Goal: Transaction & Acquisition: Purchase product/service

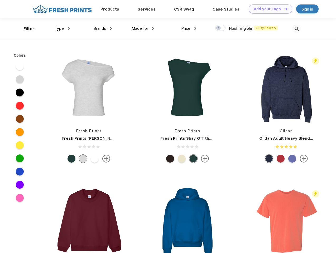
scroll to position [0, 0]
click at [269, 9] on link "Add your Logo Design Tool" at bounding box center [271, 8] width 44 height 9
click at [0, 0] on div "Design Tool" at bounding box center [0, 0] width 0 height 0
click at [283, 9] on link "Add your Logo Design Tool" at bounding box center [271, 8] width 44 height 9
click at [25, 29] on div "Filter" at bounding box center [28, 29] width 11 height 6
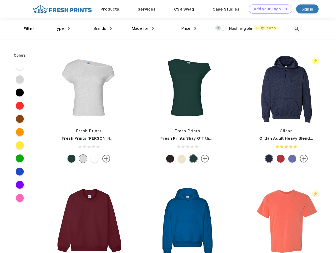
click at [62, 28] on span "Type" at bounding box center [59, 28] width 9 height 5
click at [103, 28] on span "Brands" at bounding box center [99, 28] width 13 height 5
click at [143, 28] on span "Made for" at bounding box center [140, 28] width 17 height 5
click at [189, 28] on span "Price" at bounding box center [185, 28] width 9 height 5
click at [221, 28] on div at bounding box center [220, 28] width 10 height 6
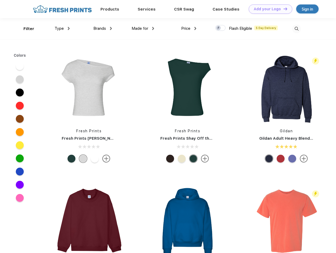
click at [219, 28] on input "checkbox" at bounding box center [216, 26] width 3 height 3
click at [297, 29] on img at bounding box center [296, 29] width 9 height 9
